Goal: Find specific page/section: Find specific page/section

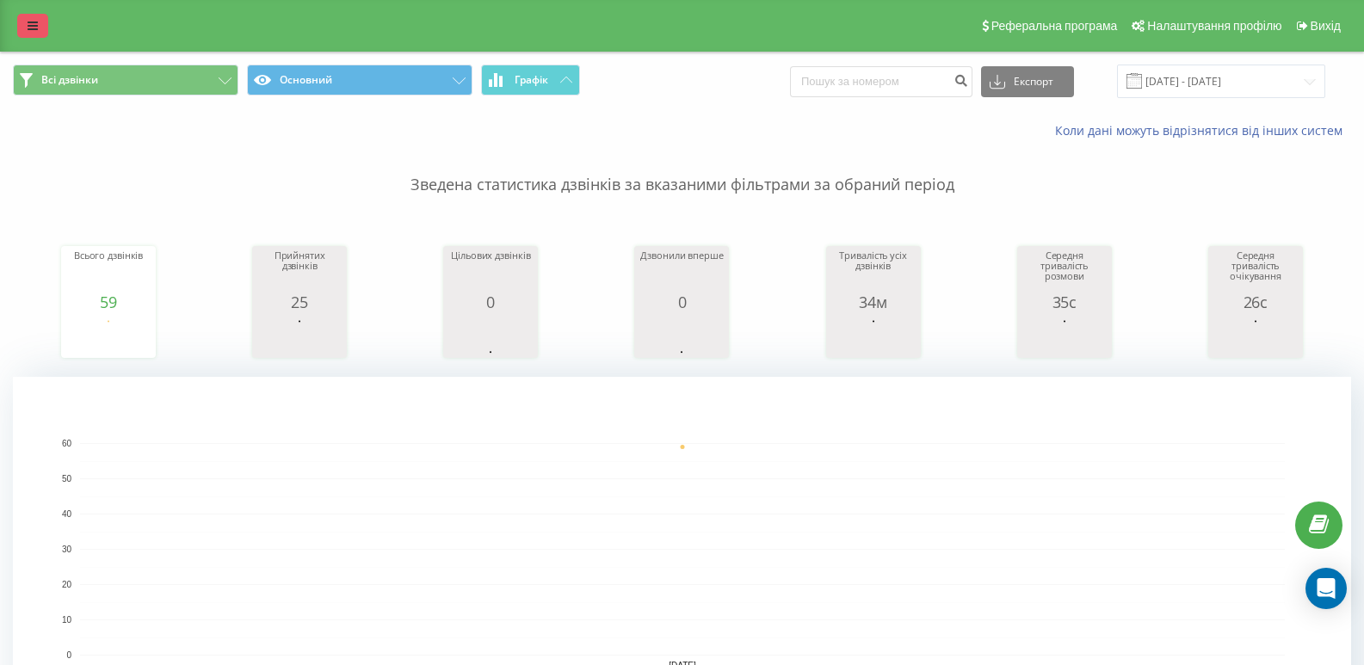
click at [30, 15] on link at bounding box center [32, 26] width 31 height 24
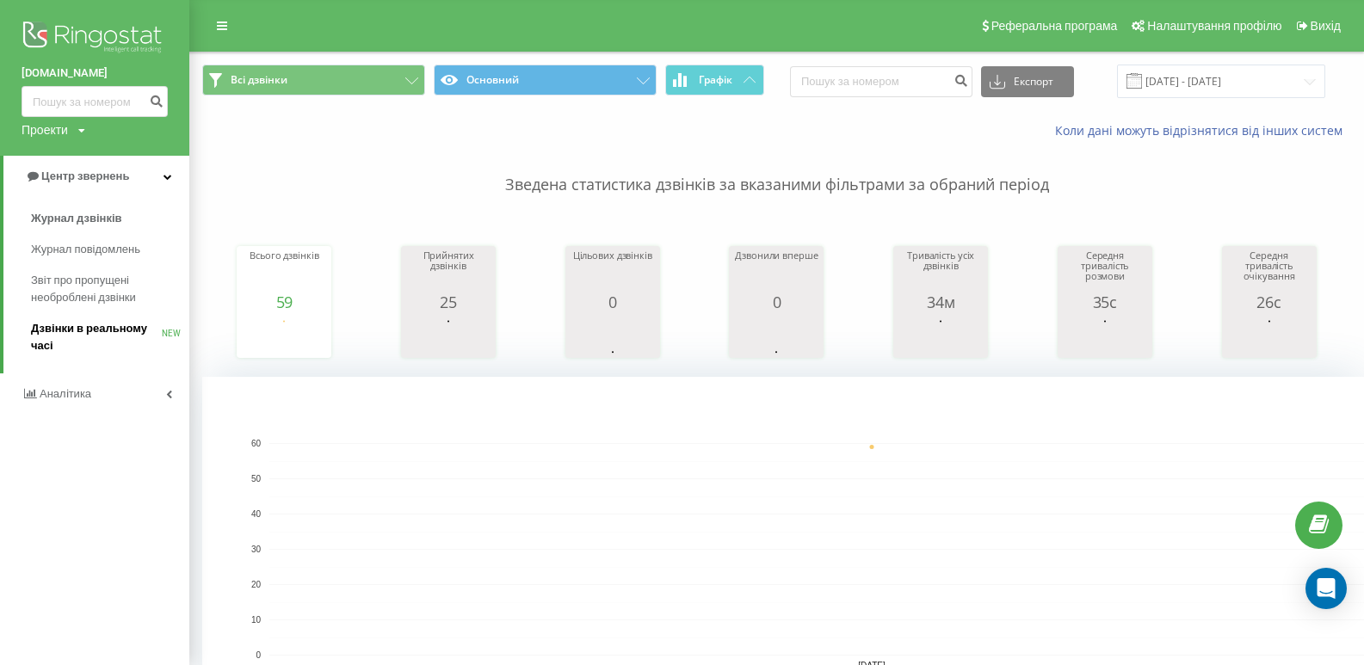
click at [63, 328] on span "Дзвінки в реальному часі" at bounding box center [96, 337] width 131 height 34
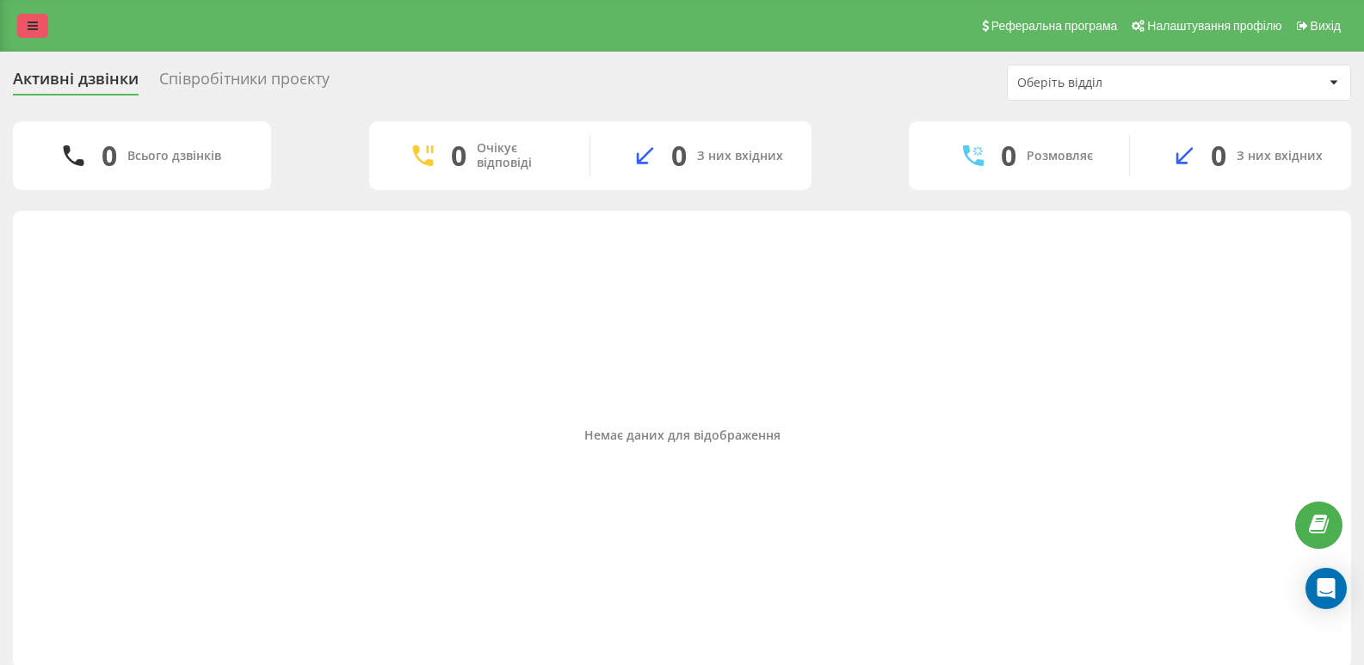
click at [35, 26] on icon at bounding box center [33, 26] width 10 height 12
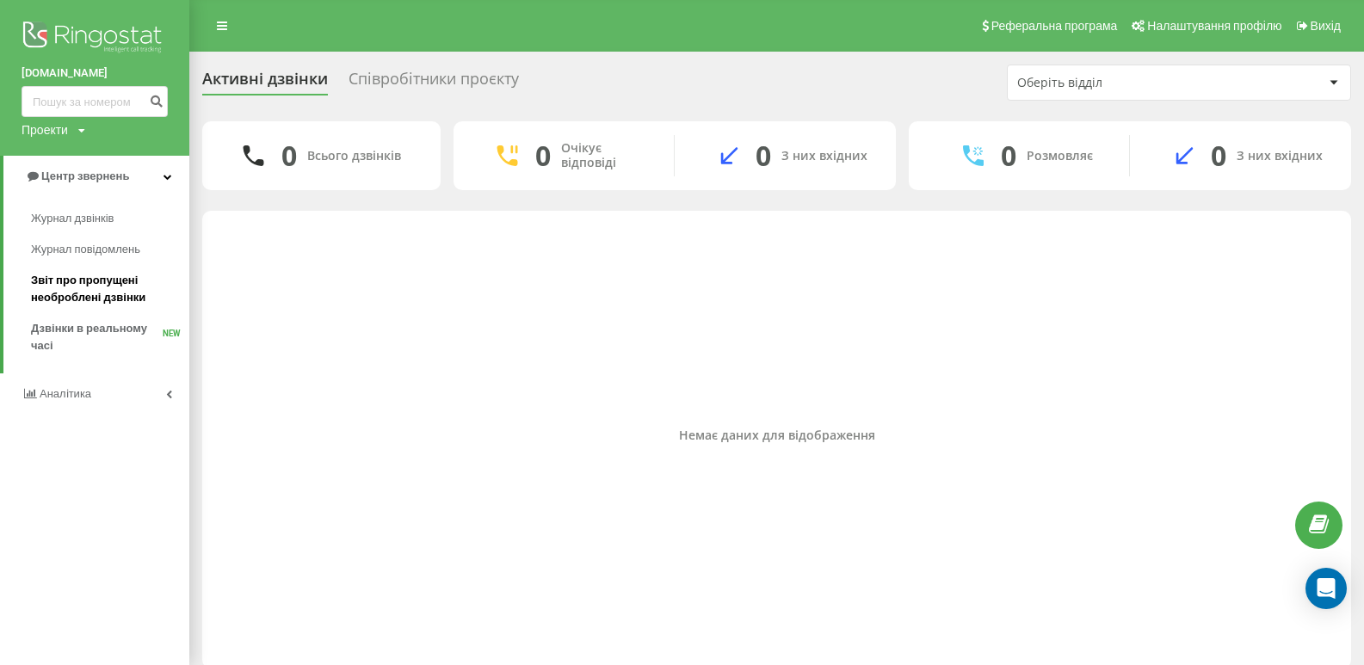
click at [76, 282] on span "Звіт про пропущені необроблені дзвінки" at bounding box center [106, 289] width 150 height 34
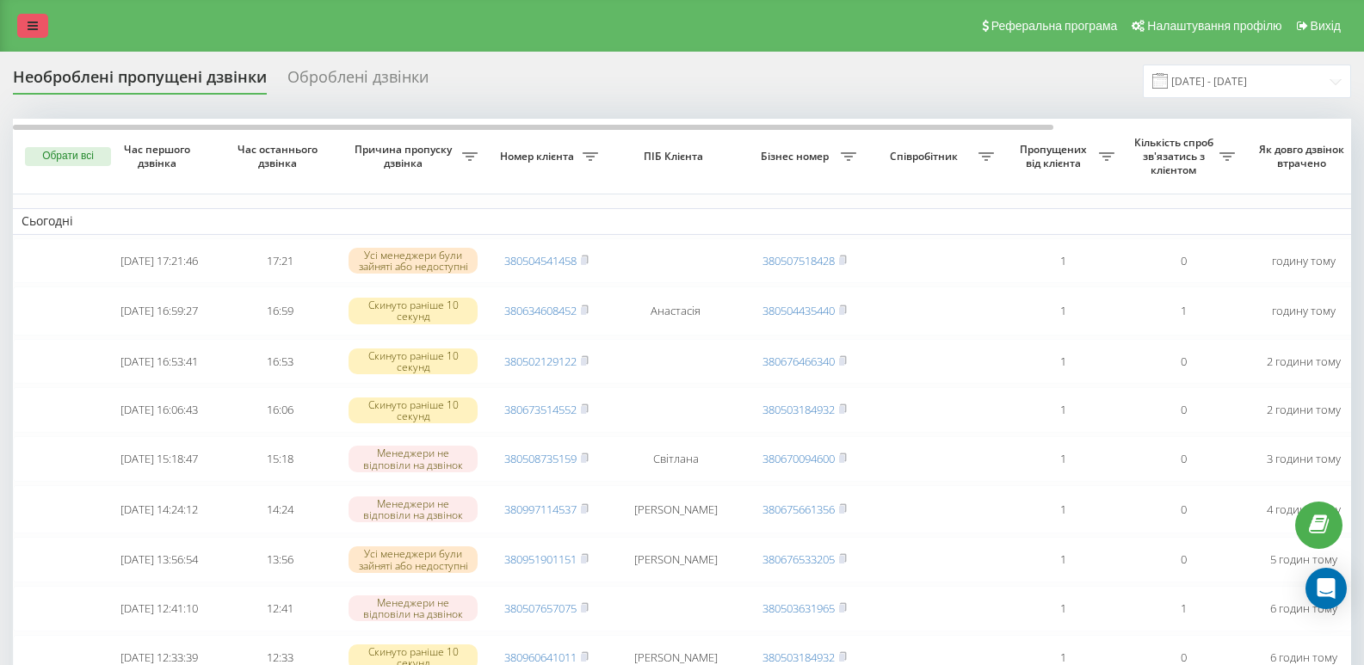
click at [34, 22] on icon at bounding box center [33, 26] width 10 height 12
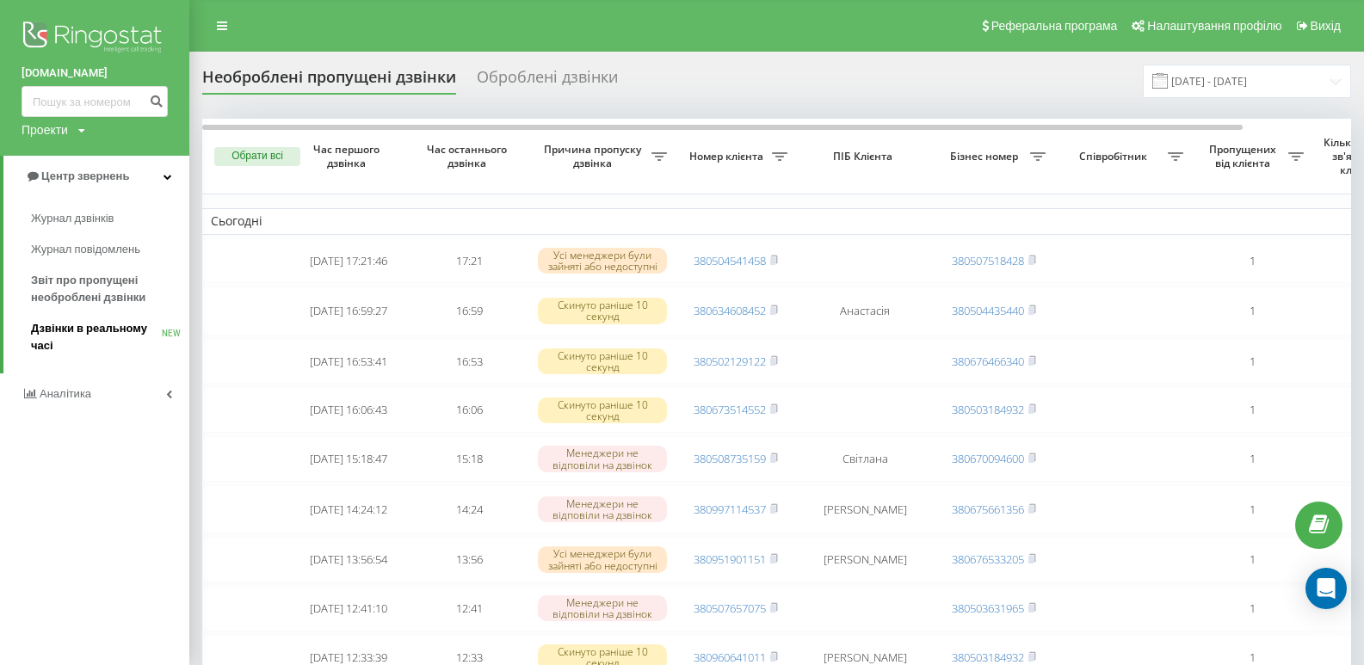
click at [59, 323] on span "Дзвінки в реальному часі" at bounding box center [96, 337] width 131 height 34
